Goal: Information Seeking & Learning: Understand process/instructions

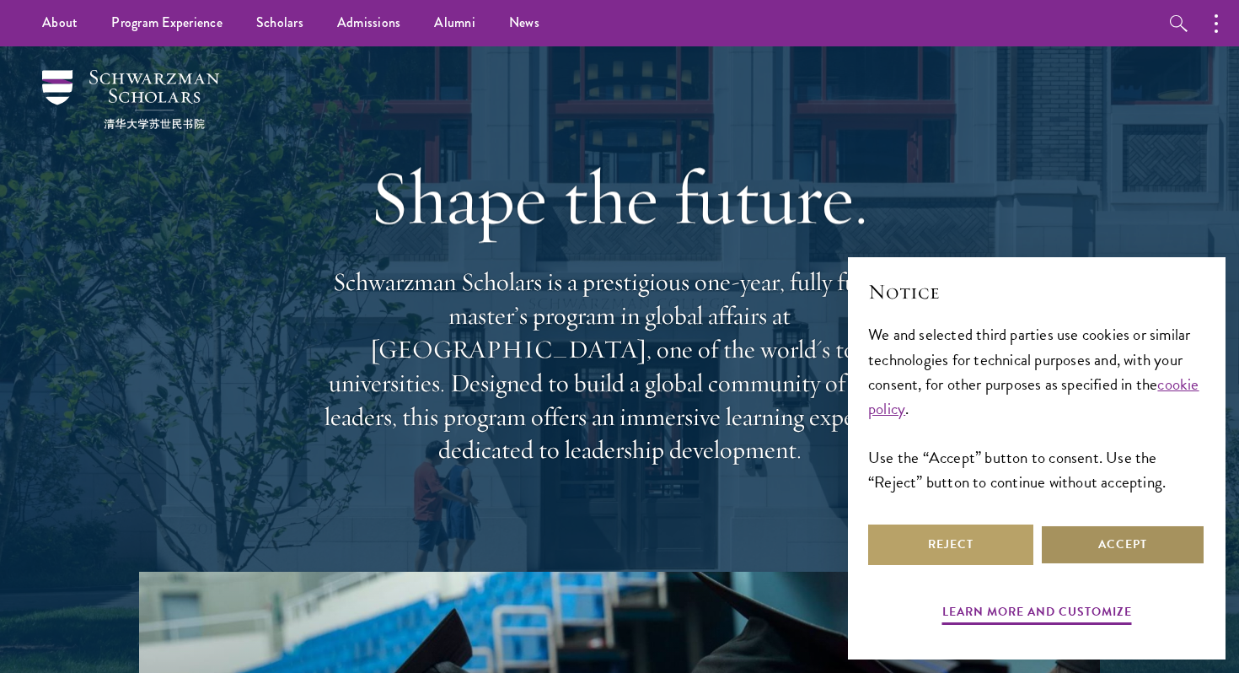
click at [1098, 539] on button "Accept" at bounding box center [1122, 544] width 165 height 40
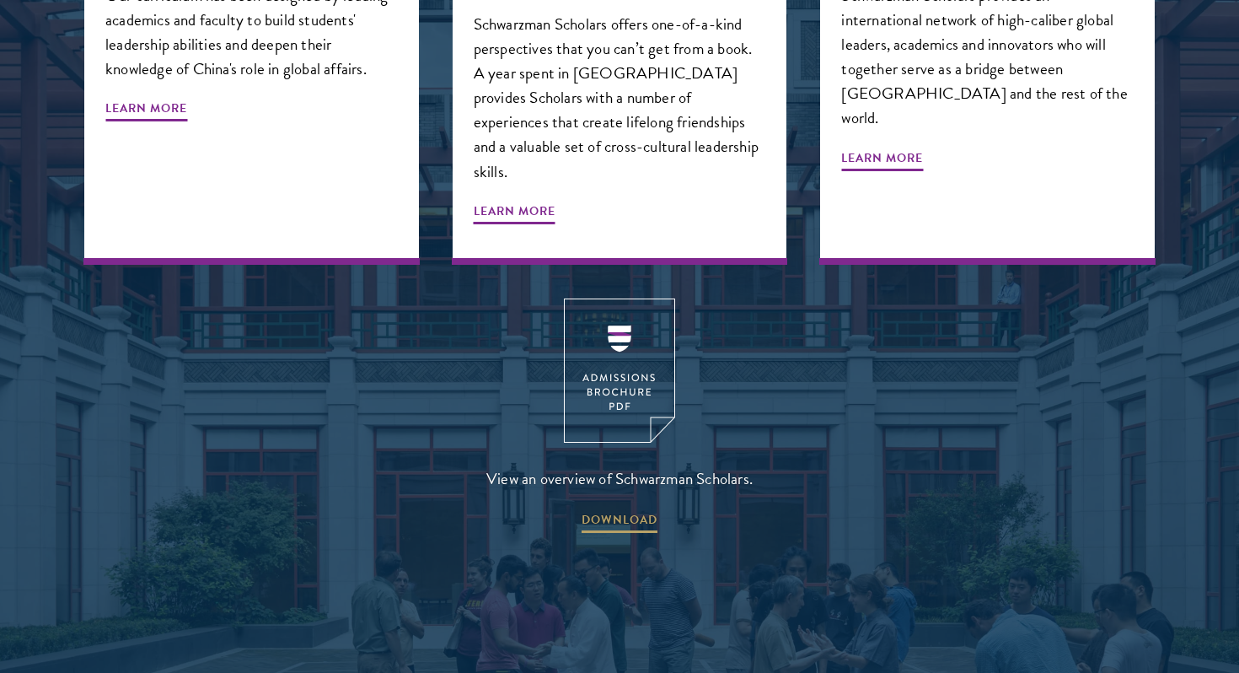
scroll to position [2394, 0]
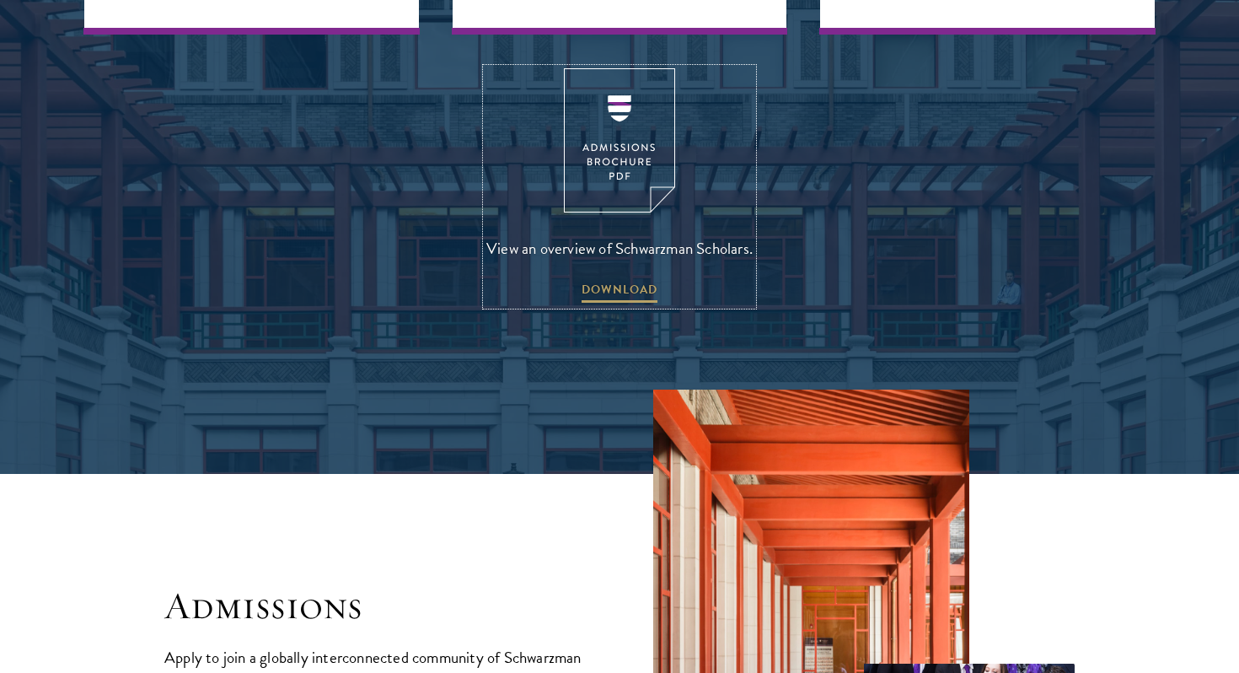
click at [609, 96] on img at bounding box center [619, 140] width 111 height 144
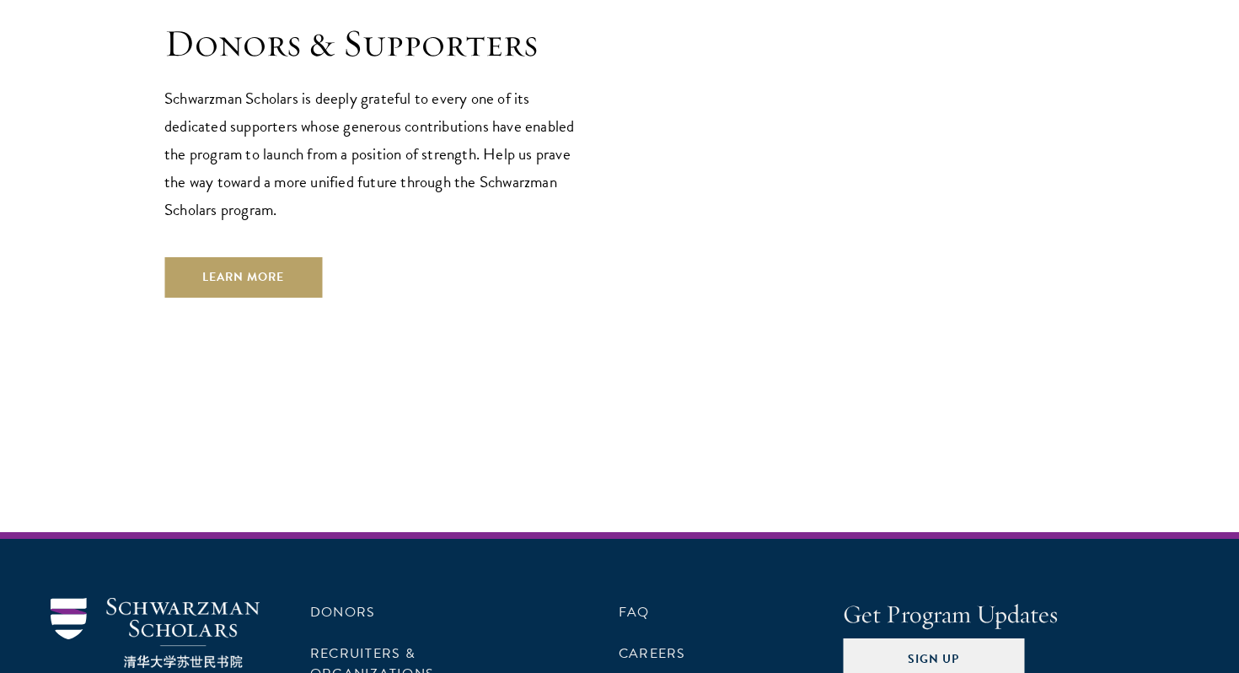
scroll to position [5074, 0]
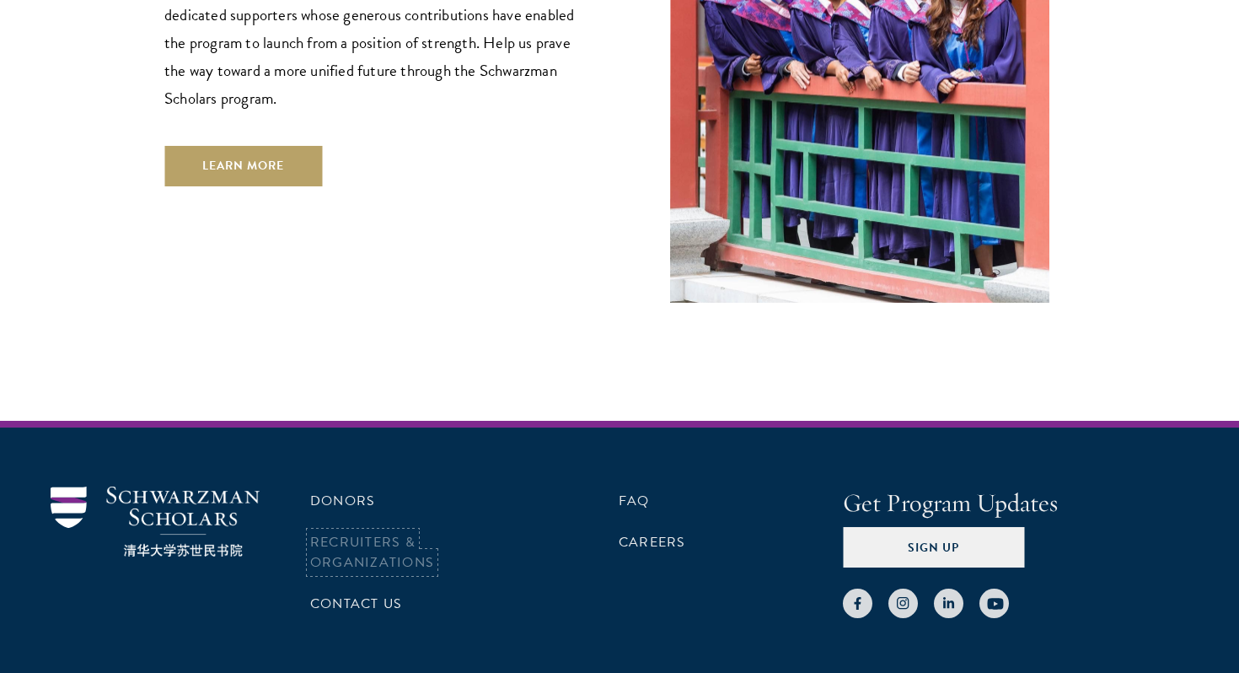
click at [389, 532] on link "Recruiters & Organizations" at bounding box center [372, 552] width 124 height 40
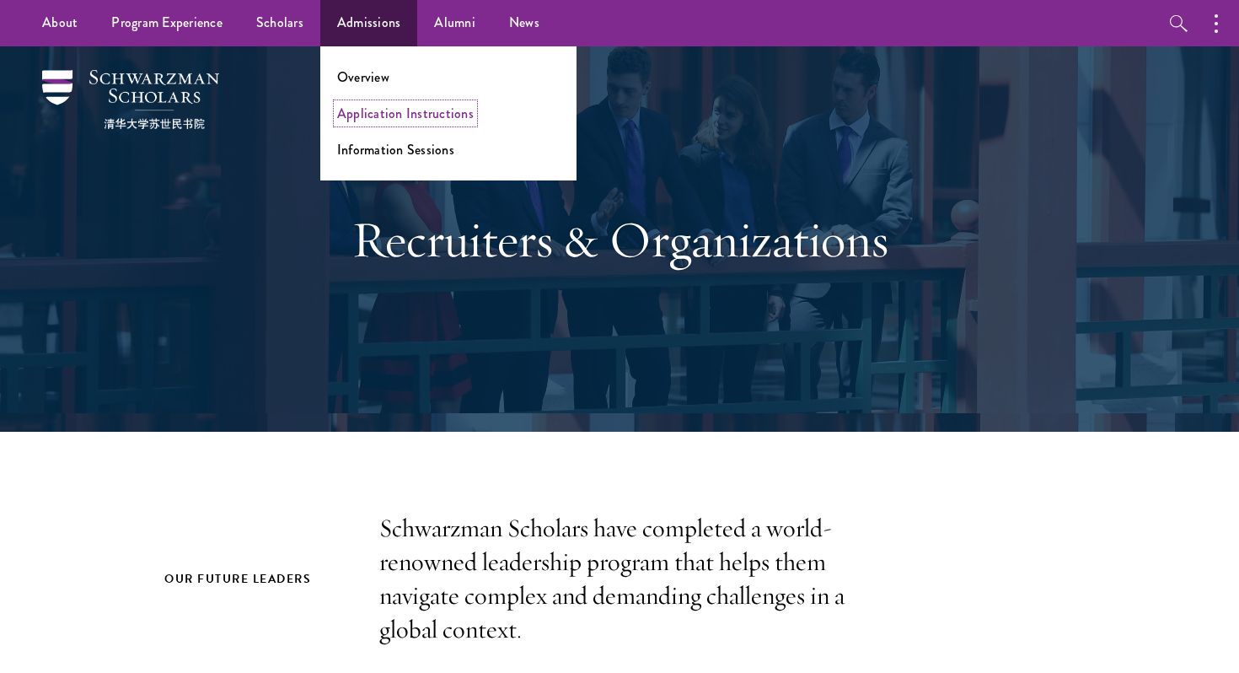
click at [364, 110] on link "Application Instructions" at bounding box center [405, 113] width 137 height 19
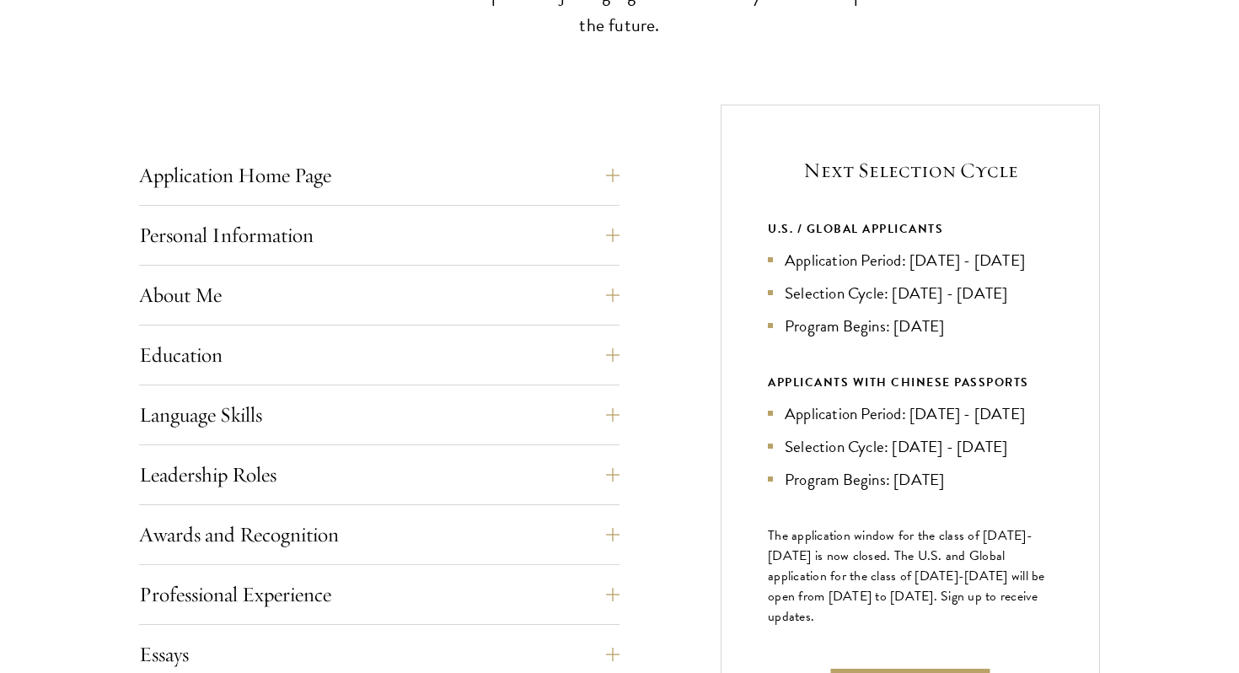
scroll to position [581, 0]
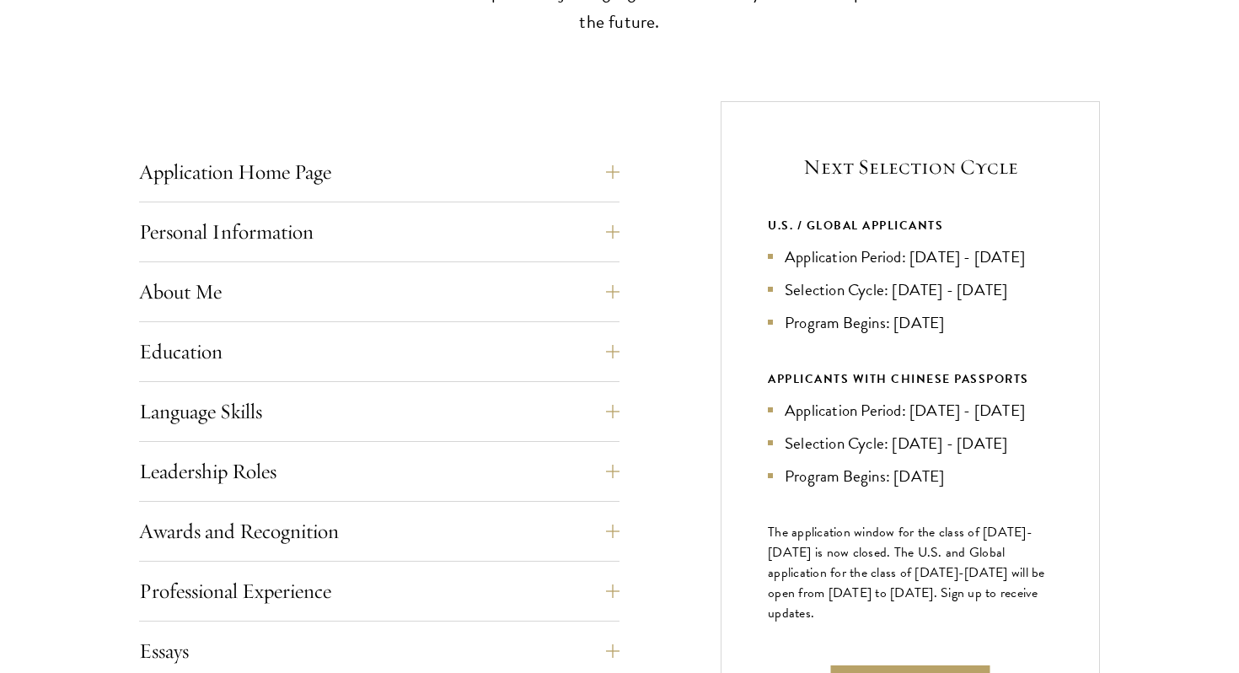
click at [426, 260] on div "Personal Information This section requests applicant biographical and contact i…" at bounding box center [379, 237] width 480 height 51
click at [418, 308] on button "About Me" at bounding box center [392, 291] width 480 height 40
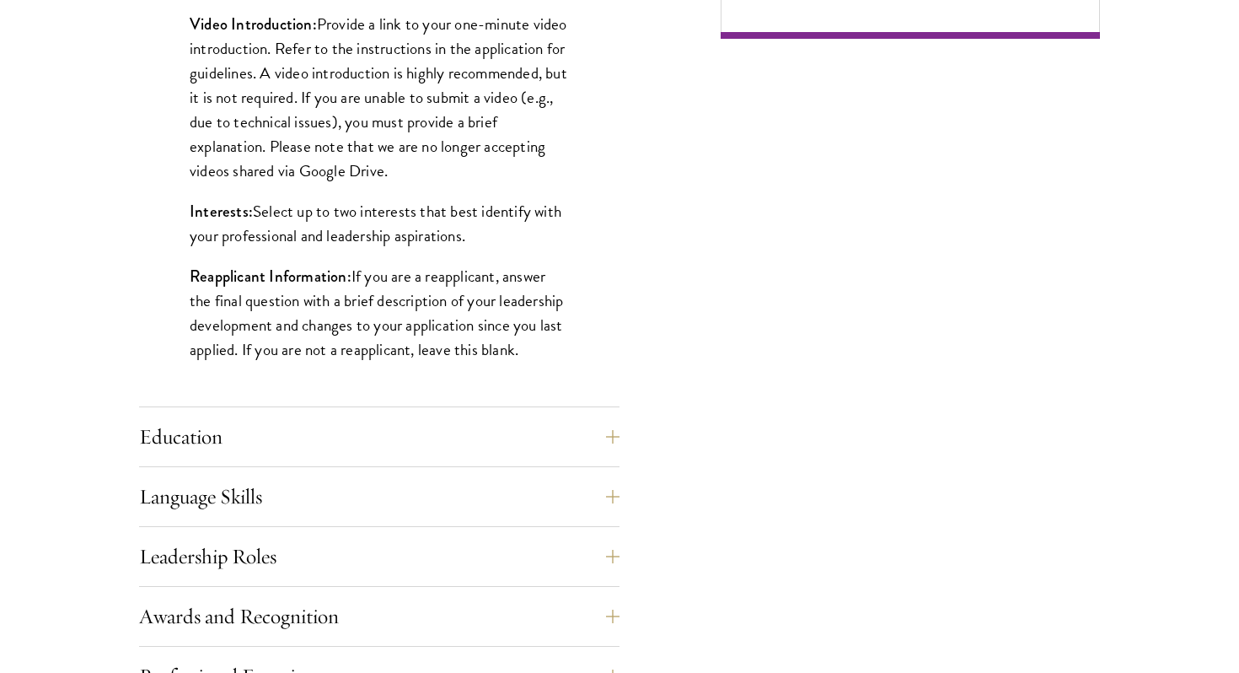
scroll to position [1317, 0]
